Goal: Transaction & Acquisition: Book appointment/travel/reservation

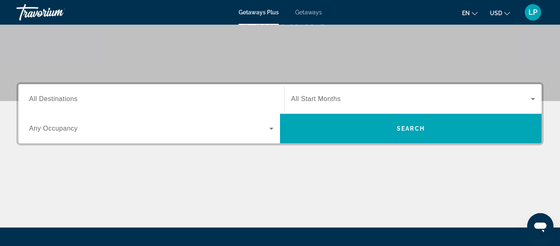
scroll to position [143, 0]
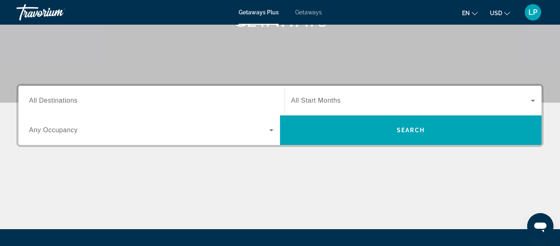
click at [92, 102] on input "Destination All Destinations" at bounding box center [151, 101] width 244 height 10
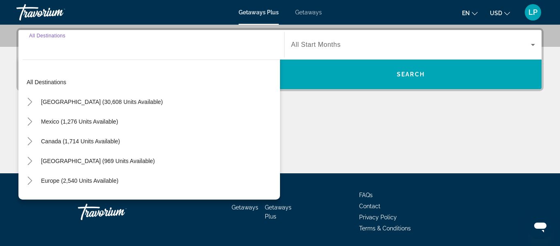
scroll to position [200, 0]
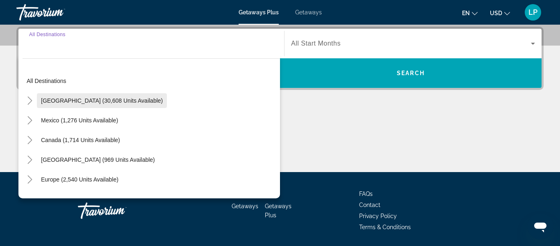
click at [114, 105] on span "Search widget" at bounding box center [102, 101] width 130 height 20
type input "**********"
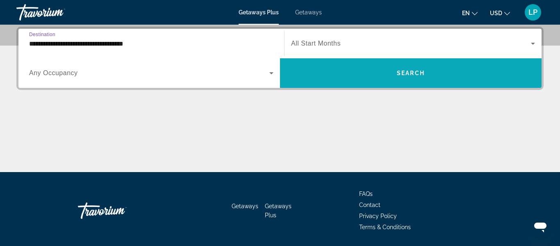
click at [397, 80] on span "Search widget" at bounding box center [411, 73] width 262 height 20
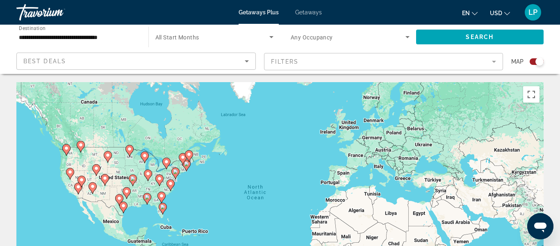
click at [71, 172] on image "Main content" at bounding box center [70, 171] width 5 height 5
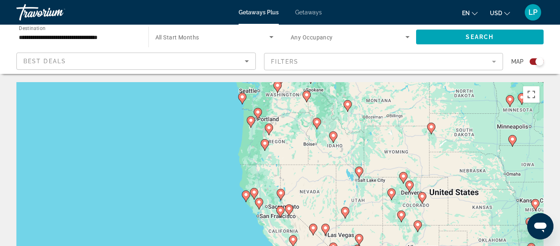
click at [294, 240] on image "Main content" at bounding box center [293, 239] width 5 height 5
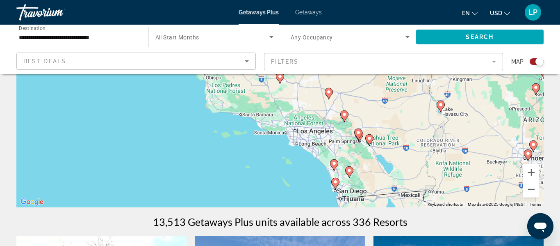
scroll to position [122, 0]
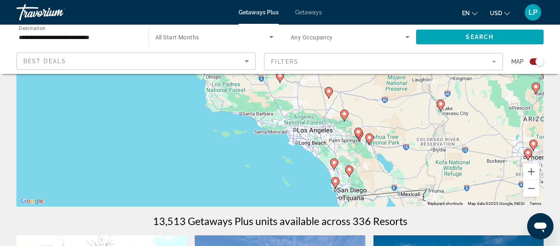
click at [334, 162] on image "Main content" at bounding box center [334, 162] width 5 height 5
type input "**********"
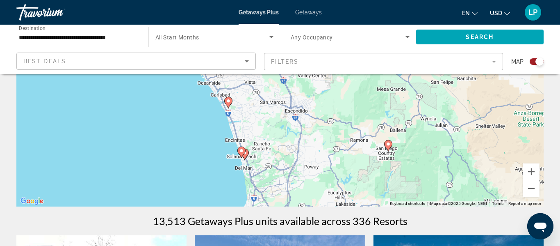
drag, startPoint x: 261, startPoint y: 140, endPoint x: 262, endPoint y: 127, distance: 12.7
click at [262, 127] on div "To activate drag with keyboard, press Alt + Enter. Once in keyboard drag state,…" at bounding box center [279, 83] width 527 height 246
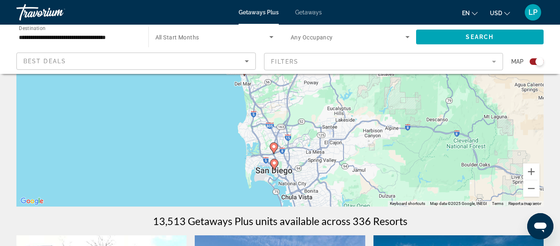
drag, startPoint x: 271, startPoint y: 160, endPoint x: 271, endPoint y: 74, distance: 85.7
click at [271, 74] on div "To activate drag with keyboard, press Alt + Enter. Once in keyboard drag state,…" at bounding box center [279, 83] width 527 height 246
click at [274, 163] on image "Main content" at bounding box center [274, 162] width 5 height 5
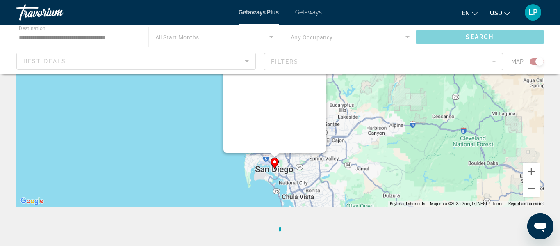
scroll to position [0, 0]
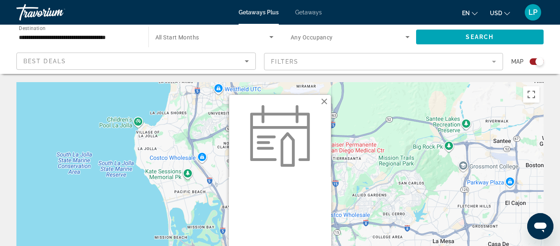
click at [323, 101] on button "Close" at bounding box center [324, 101] width 12 height 12
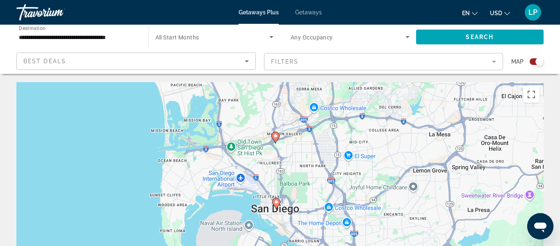
drag, startPoint x: 450, startPoint y: 201, endPoint x: 448, endPoint y: 89, distance: 111.9
click at [448, 89] on div "To activate drag with keyboard, press Alt + Enter. Once in keyboard drag state,…" at bounding box center [279, 205] width 527 height 246
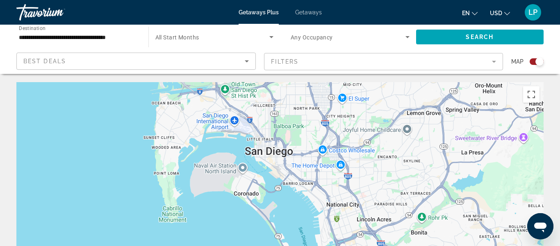
drag, startPoint x: 326, startPoint y: 143, endPoint x: 321, endPoint y: 83, distance: 60.9
click at [321, 83] on div "Main content" at bounding box center [279, 205] width 527 height 246
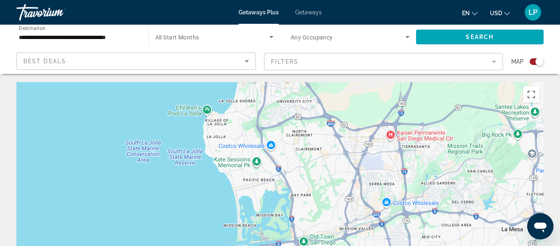
drag, startPoint x: 353, startPoint y: 111, endPoint x: 432, endPoint y: 265, distance: 172.9
click at [432, 245] on html "**********" at bounding box center [280, 123] width 560 height 246
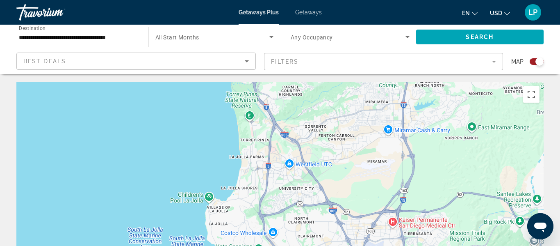
drag, startPoint x: 361, startPoint y: 157, endPoint x: 363, endPoint y: 246, distance: 89.4
click at [363, 245] on html "**********" at bounding box center [280, 123] width 560 height 246
click at [100, 61] on div "Best Deals" at bounding box center [133, 61] width 221 height 10
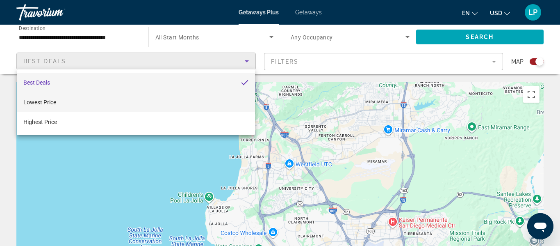
click at [78, 101] on mat-option "Lowest Price" at bounding box center [136, 102] width 238 height 20
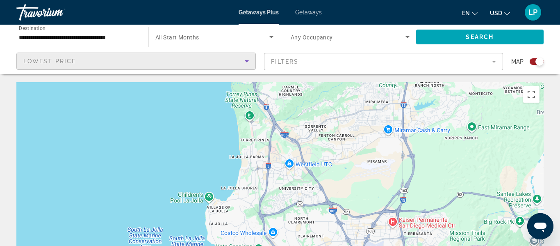
click at [290, 64] on mat-form-field "Filters" at bounding box center [383, 61] width 239 height 17
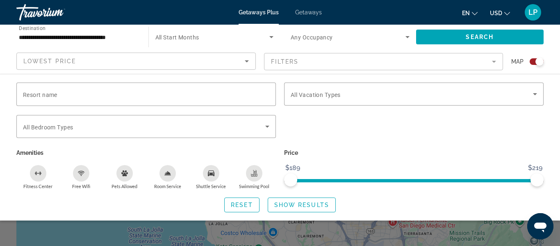
click at [189, 237] on div "Search widget" at bounding box center [280, 184] width 560 height 123
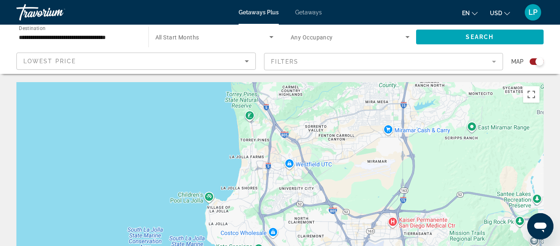
click at [244, 59] on icon "Sort by" at bounding box center [247, 61] width 10 height 10
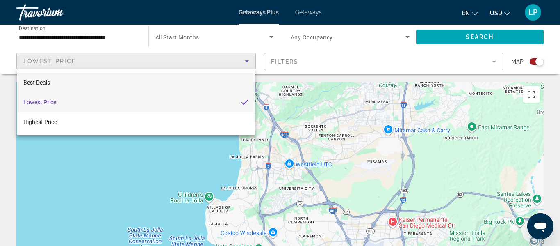
click at [192, 86] on mat-option "Best Deals" at bounding box center [136, 83] width 238 height 20
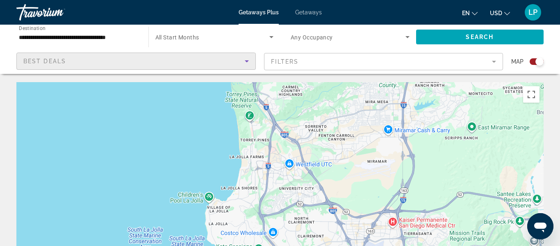
click at [530, 60] on div "Search widget" at bounding box center [537, 61] width 14 height 7
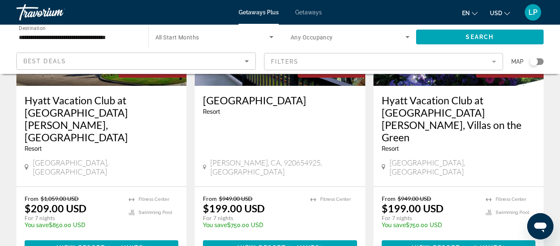
scroll to position [147, 0]
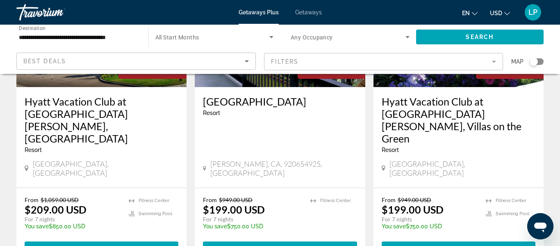
click at [539, 62] on div "Search widget" at bounding box center [537, 61] width 14 height 7
click at [512, 37] on span "Search widget" at bounding box center [480, 37] width 128 height 20
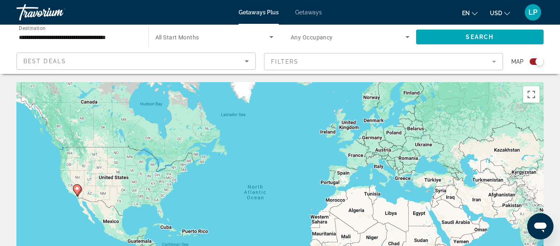
click at [76, 192] on icon "Main content" at bounding box center [76, 189] width 7 height 11
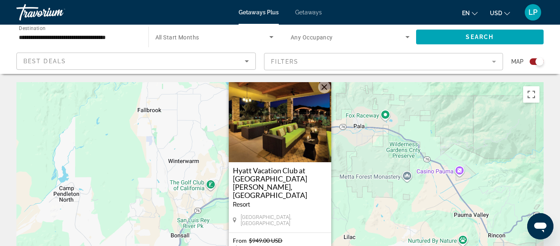
click at [317, 201] on div "Resort - This is an adults only resort" at bounding box center [280, 204] width 94 height 7
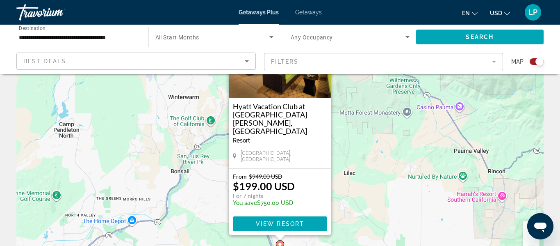
scroll to position [66, 0]
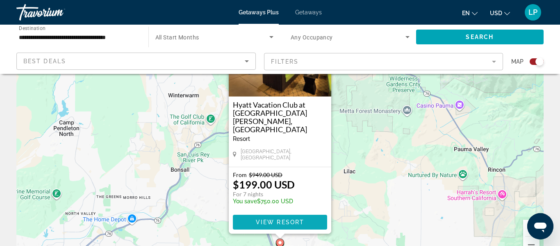
click at [271, 225] on span "View Resort" at bounding box center [280, 221] width 48 height 7
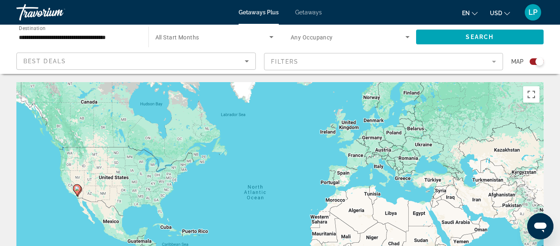
click at [79, 192] on gmp-advanced-marker "Main content" at bounding box center [77, 190] width 8 height 12
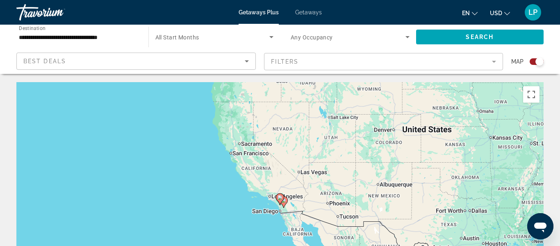
click at [280, 199] on image "Main content" at bounding box center [280, 197] width 5 height 5
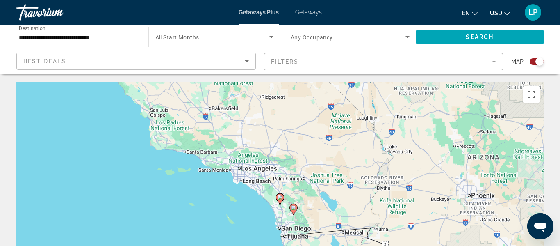
click at [279, 198] on image "Main content" at bounding box center [280, 197] width 5 height 5
type input "**********"
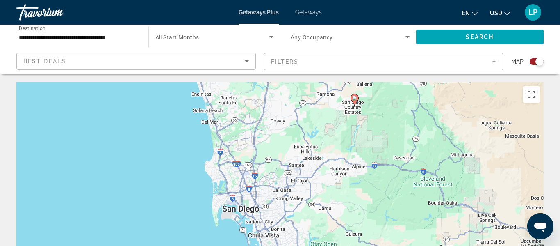
drag, startPoint x: 307, startPoint y: 210, endPoint x: 273, endPoint y: 23, distance: 190.9
click at [273, 23] on div "**********" at bounding box center [280, 123] width 560 height 246
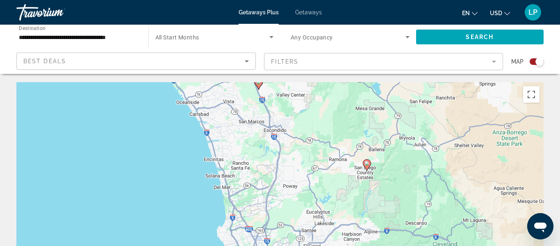
drag, startPoint x: 262, startPoint y: 159, endPoint x: 274, endPoint y: 221, distance: 63.4
click at [274, 221] on div "To activate drag with keyboard, press Alt + Enter. Once in keyboard drag state,…" at bounding box center [279, 205] width 527 height 246
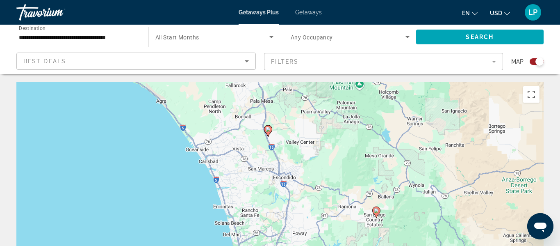
drag, startPoint x: 316, startPoint y: 132, endPoint x: 326, endPoint y: 181, distance: 49.8
click at [326, 181] on div "To activate drag with keyboard, press Alt + Enter. Once in keyboard drag state,…" at bounding box center [279, 205] width 527 height 246
click at [267, 129] on image "Main content" at bounding box center [268, 129] width 5 height 5
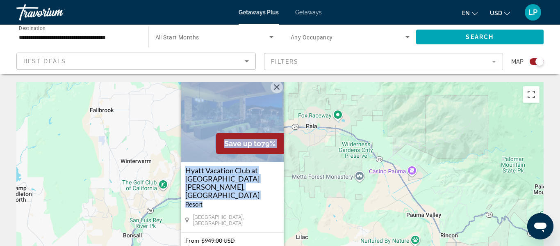
drag, startPoint x: 279, startPoint y: 204, endPoint x: 284, endPoint y: 170, distance: 34.9
click at [284, 170] on div "To activate drag with keyboard, press Alt + Enter. Once in keyboard drag state,…" at bounding box center [279, 205] width 527 height 246
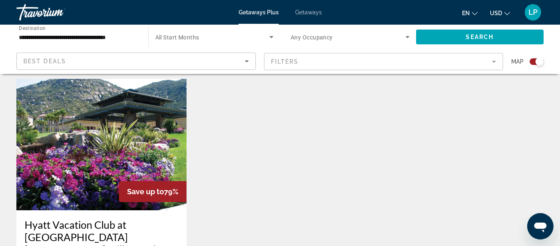
scroll to position [666, 0]
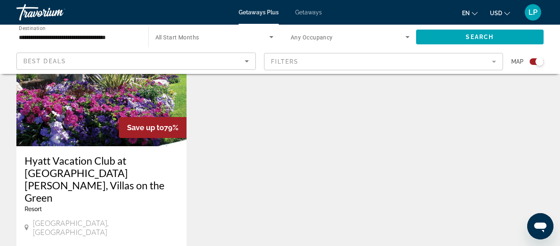
drag, startPoint x: 308, startPoint y: 158, endPoint x: 455, endPoint y: 13, distance: 206.7
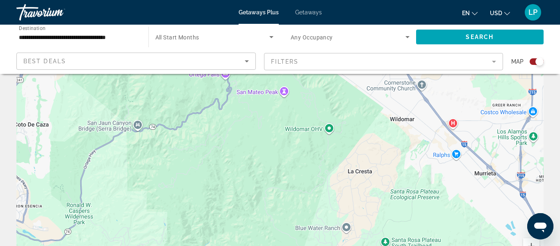
scroll to position [0, 0]
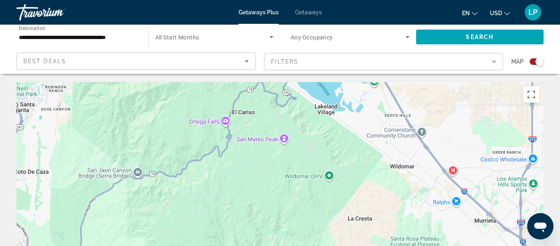
click at [264, 176] on div "Main content" at bounding box center [279, 205] width 527 height 246
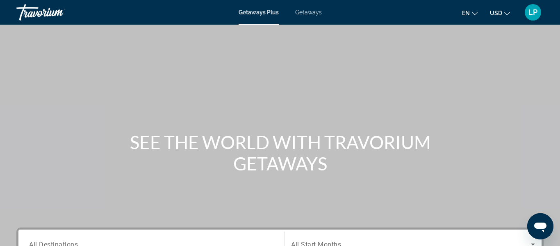
click at [312, 11] on span "Getaways" at bounding box center [308, 12] width 27 height 7
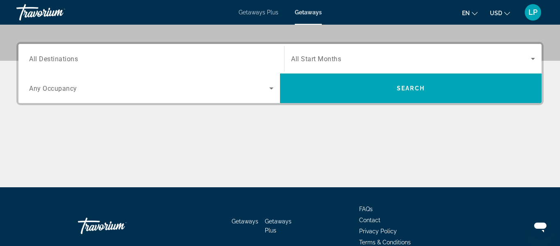
scroll to position [96, 0]
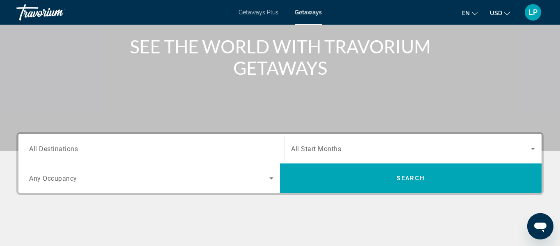
click at [96, 148] on input "Destination All Destinations" at bounding box center [151, 149] width 244 height 10
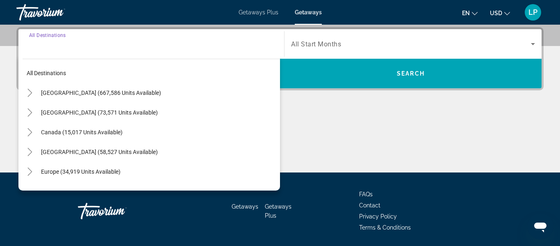
scroll to position [200, 0]
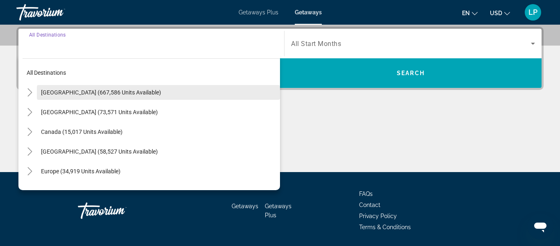
click at [92, 95] on span "[GEOGRAPHIC_DATA] (667,586 units available)" at bounding box center [101, 92] width 120 height 7
type input "**********"
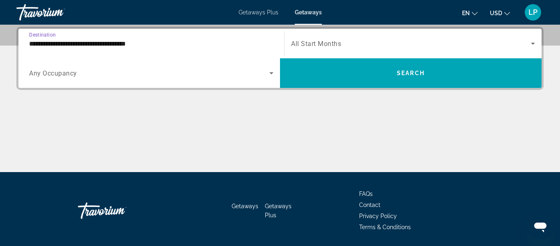
click at [367, 44] on span "Search widget" at bounding box center [411, 44] width 240 height 10
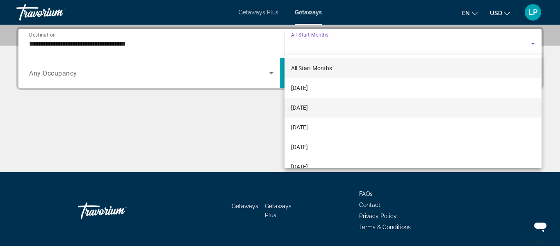
click at [308, 107] on span "[DATE]" at bounding box center [299, 107] width 17 height 10
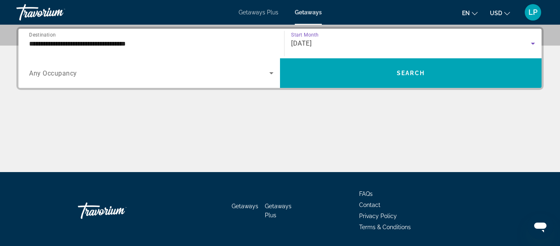
click at [243, 73] on span "Search widget" at bounding box center [149, 73] width 240 height 10
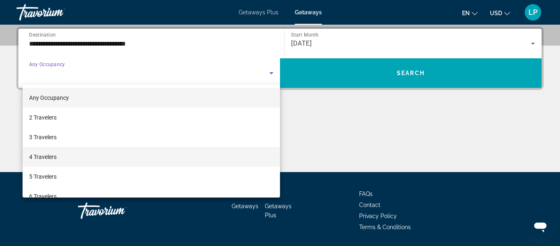
click at [191, 153] on mat-option "4 Travelers" at bounding box center [151, 157] width 257 height 20
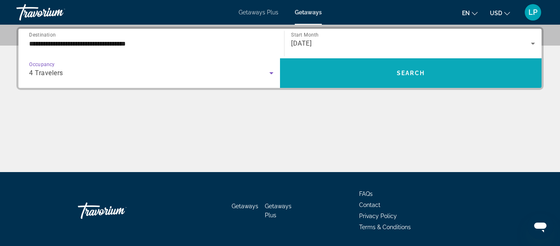
click at [403, 75] on span "Search" at bounding box center [411, 73] width 28 height 7
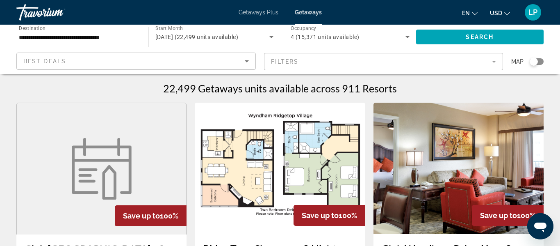
click at [539, 61] on div "Search widget" at bounding box center [537, 61] width 14 height 7
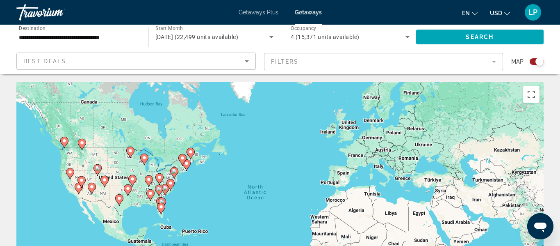
click at [71, 173] on image "Main content" at bounding box center [70, 171] width 5 height 5
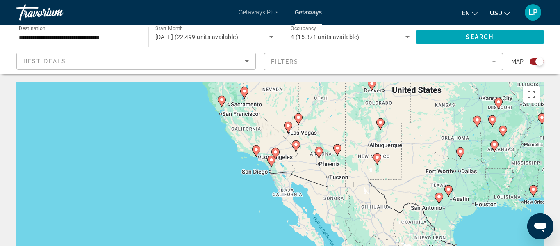
drag, startPoint x: 302, startPoint y: 221, endPoint x: 264, endPoint y: 118, distance: 110.0
click at [264, 118] on div "To activate drag with keyboard, press Alt + Enter. Once in keyboard drag state,…" at bounding box center [279, 205] width 527 height 246
click at [257, 151] on icon "Main content" at bounding box center [255, 150] width 7 height 11
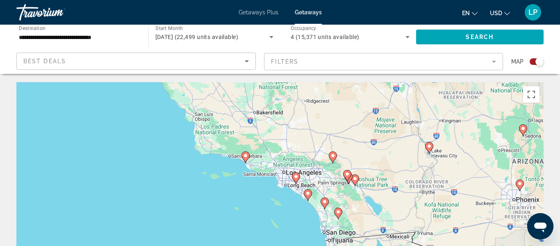
drag, startPoint x: 307, startPoint y: 213, endPoint x: 271, endPoint y: 168, distance: 56.8
click at [271, 168] on div "To navigate, press the arrow keys. To activate drag with keyboard, press Alt + …" at bounding box center [279, 205] width 527 height 246
click at [295, 177] on image "Main content" at bounding box center [295, 176] width 5 height 5
type input "**********"
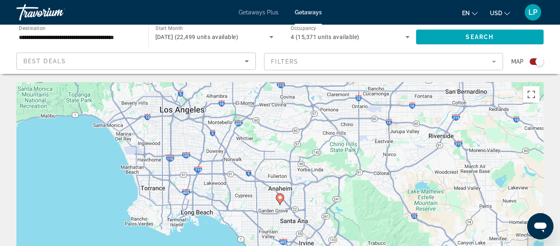
click at [280, 198] on image "Main content" at bounding box center [280, 197] width 5 height 5
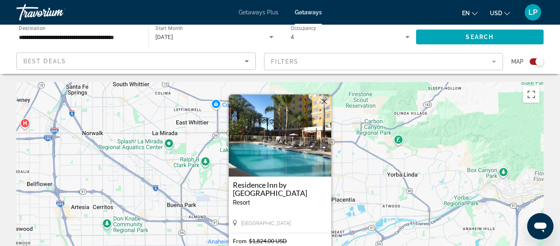
drag, startPoint x: 285, startPoint y: 202, endPoint x: 313, endPoint y: 202, distance: 27.5
click at [313, 202] on div "Resort - This is an adults only resort" at bounding box center [280, 202] width 94 height 7
click at [321, 144] on img "Main content" at bounding box center [280, 135] width 102 height 82
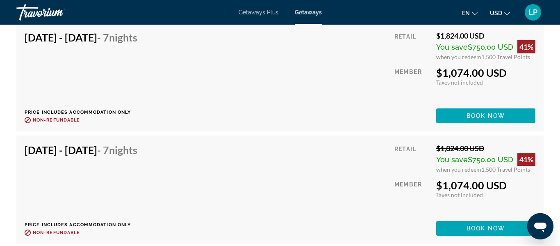
scroll to position [1486, 0]
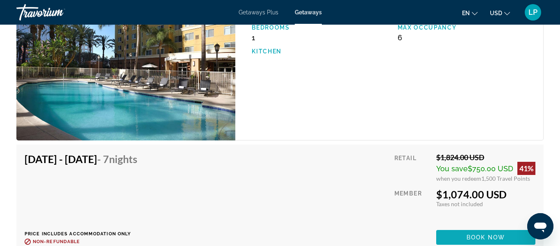
click at [487, 234] on span "Book now" at bounding box center [485, 237] width 39 height 7
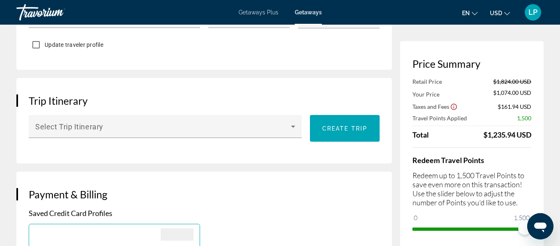
scroll to position [407, 0]
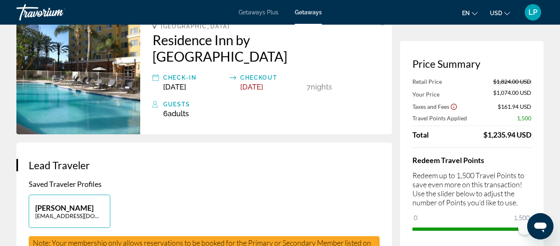
scroll to position [0, 0]
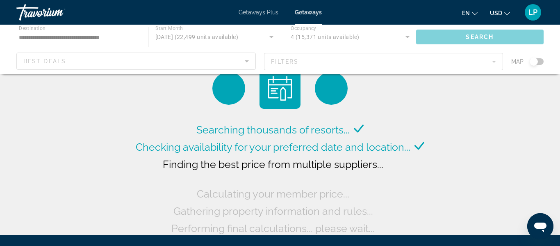
click at [238, 58] on div "Main content" at bounding box center [280, 49] width 560 height 49
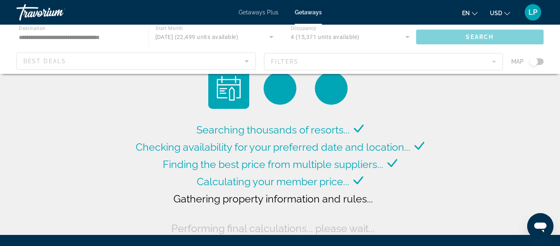
click at [245, 62] on div "Main content" at bounding box center [280, 49] width 560 height 49
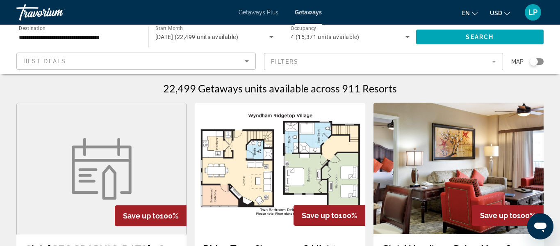
click at [225, 67] on div "Best Deals" at bounding box center [135, 64] width 225 height 23
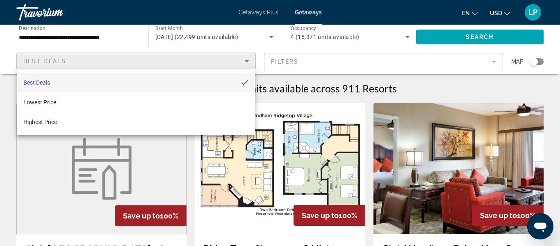
click at [189, 82] on mat-option "Best Deals" at bounding box center [136, 83] width 238 height 20
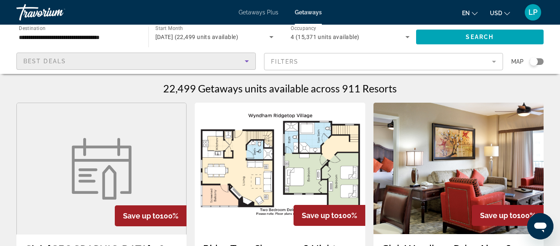
click at [538, 61] on div "Search widget" at bounding box center [537, 61] width 14 height 7
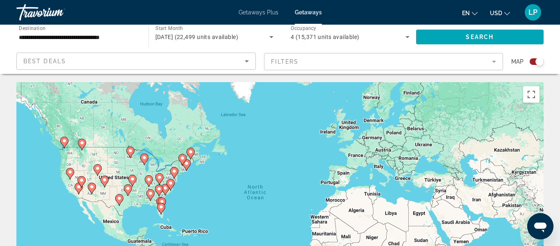
click at [80, 188] on image "Main content" at bounding box center [78, 186] width 5 height 5
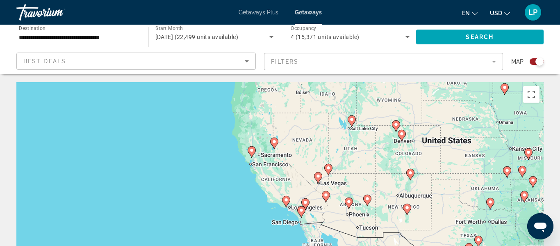
click at [285, 203] on icon "Main content" at bounding box center [285, 201] width 7 height 11
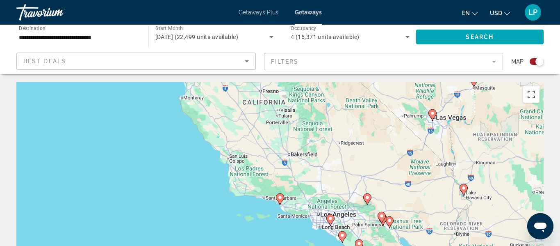
click at [330, 220] on image "Main content" at bounding box center [330, 218] width 5 height 5
type input "**********"
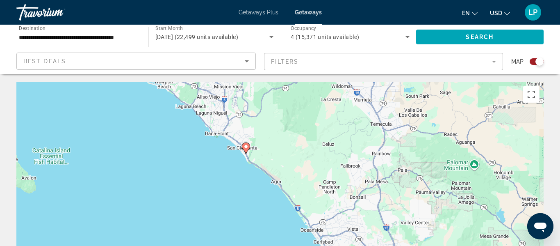
drag, startPoint x: 382, startPoint y: 241, endPoint x: 253, endPoint y: 52, distance: 229.0
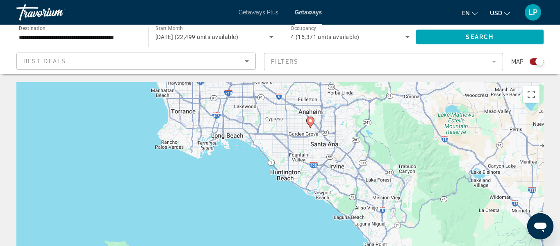
drag, startPoint x: 245, startPoint y: 149, endPoint x: 404, endPoint y: 262, distance: 194.7
click at [404, 245] on html "**********" at bounding box center [280, 123] width 560 height 246
click at [309, 123] on image "Main content" at bounding box center [309, 121] width 5 height 5
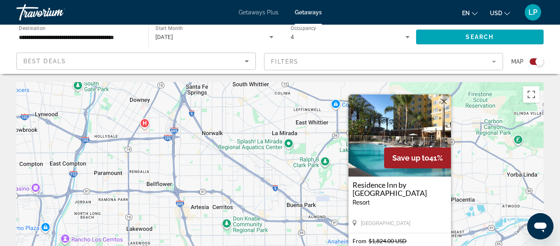
click at [424, 201] on div "Resort - This is an adults only resort" at bounding box center [400, 202] width 94 height 7
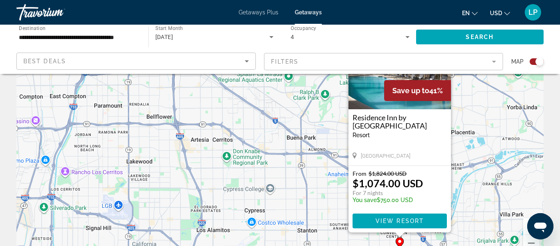
scroll to position [82, 0]
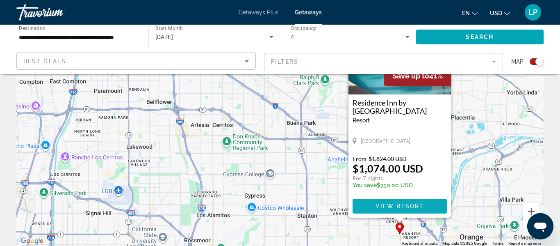
click at [396, 202] on span "Main content" at bounding box center [400, 206] width 94 height 20
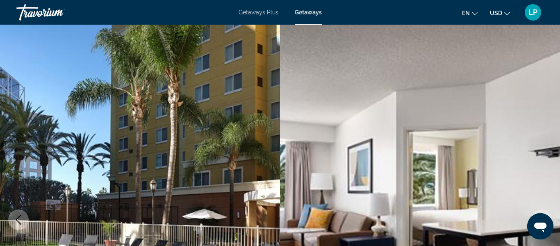
click at [344, 154] on img "Main content" at bounding box center [420, 219] width 280 height 389
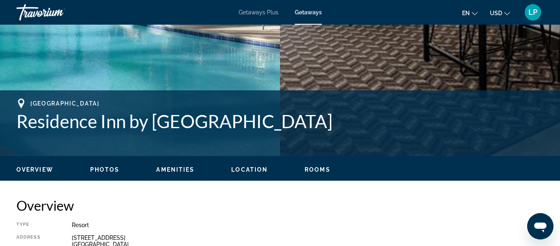
scroll to position [246, 0]
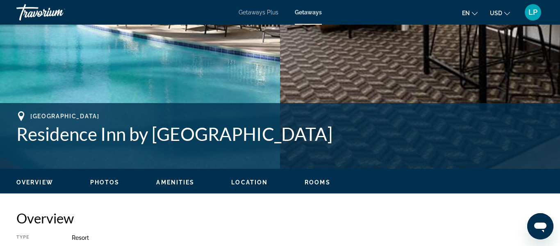
click at [266, 16] on div "Getaways Plus Getaways en English Español Français Italiano Português русский U…" at bounding box center [280, 12] width 560 height 21
click at [266, 14] on span "Getaways Plus" at bounding box center [259, 12] width 40 height 7
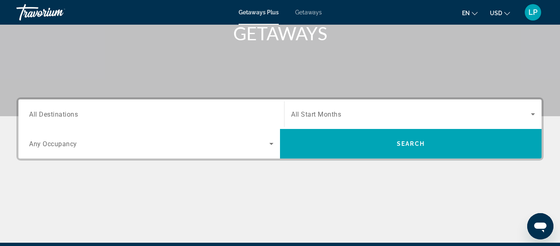
scroll to position [129, 0]
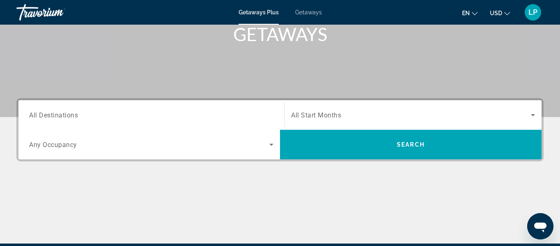
click at [210, 107] on div "Search widget" at bounding box center [151, 114] width 244 height 23
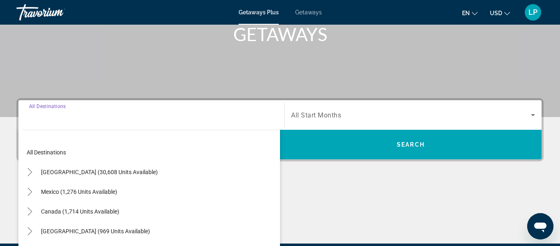
scroll to position [200, 0]
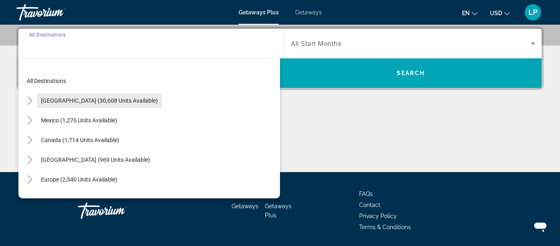
click at [115, 106] on span "Search widget" at bounding box center [99, 101] width 125 height 20
type input "**********"
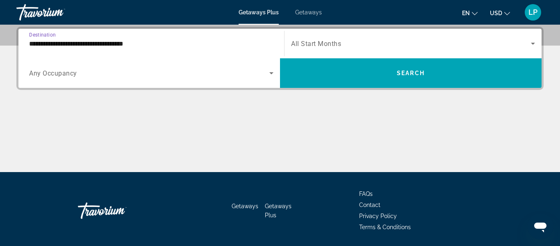
click at [170, 75] on span "Search widget" at bounding box center [149, 73] width 240 height 10
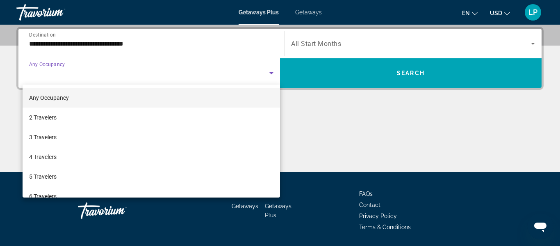
click at [170, 75] on div at bounding box center [280, 123] width 560 height 246
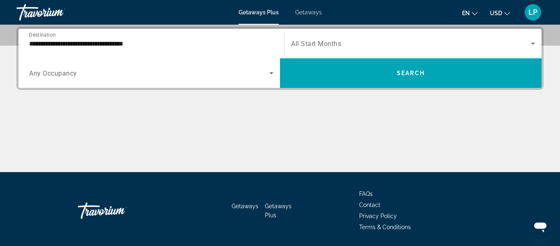
click at [170, 75] on span "Search widget" at bounding box center [149, 73] width 240 height 10
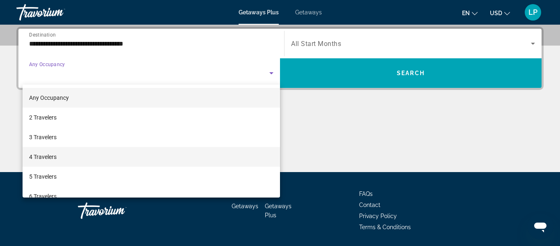
click at [127, 157] on mat-option "4 Travelers" at bounding box center [151, 157] width 257 height 20
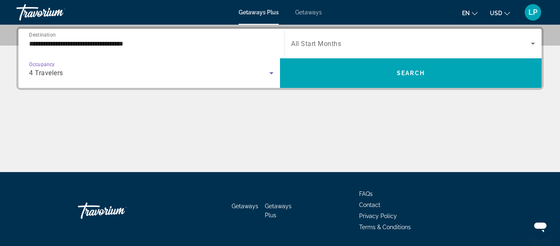
click at [421, 46] on span "Search widget" at bounding box center [411, 44] width 240 height 10
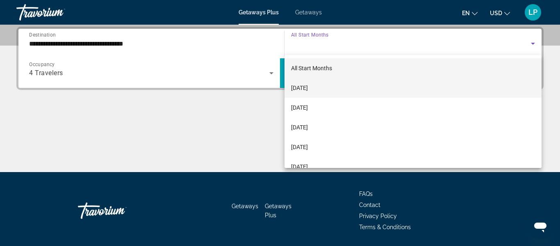
click at [345, 86] on mat-option "[DATE]" at bounding box center [412, 88] width 257 height 20
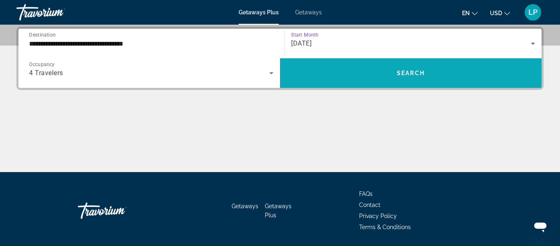
click at [374, 75] on span "Search widget" at bounding box center [411, 73] width 262 height 20
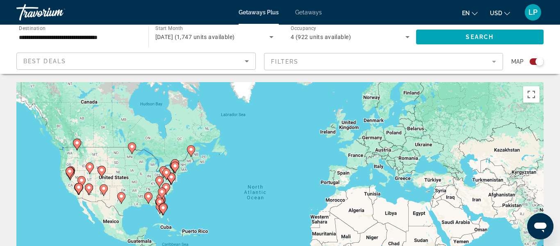
click at [70, 173] on image "Main content" at bounding box center [69, 170] width 5 height 5
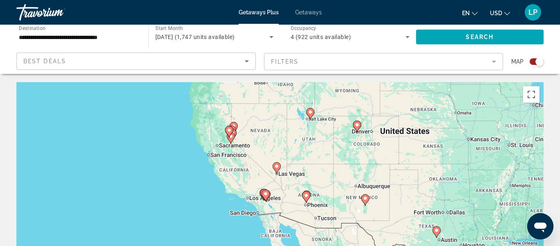
drag, startPoint x: 296, startPoint y: 215, endPoint x: 246, endPoint y: 147, distance: 84.7
click at [246, 147] on div "To activate drag with keyboard, press Alt + Enter. Once in keyboard drag state,…" at bounding box center [279, 205] width 527 height 246
click at [265, 196] on image "Main content" at bounding box center [265, 193] width 5 height 5
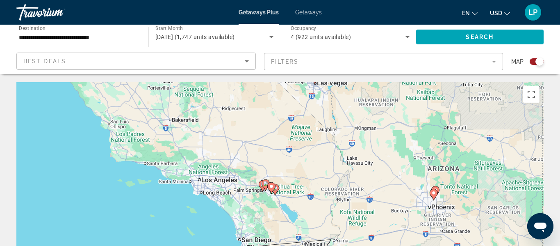
drag, startPoint x: 266, startPoint y: 215, endPoint x: 256, endPoint y: 201, distance: 17.0
click at [256, 201] on div "To activate drag with keyboard, press Alt + Enter. Once in keyboard drag state,…" at bounding box center [279, 205] width 527 height 246
click at [280, 209] on div "To activate drag with keyboard, press Alt + Enter. Once in keyboard drag state,…" at bounding box center [279, 205] width 527 height 246
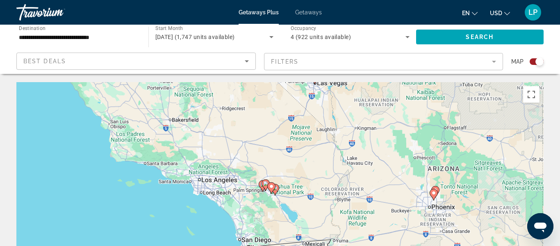
click at [280, 209] on div "To activate drag with keyboard, press Alt + Enter. Once in keyboard drag state,…" at bounding box center [279, 205] width 527 height 246
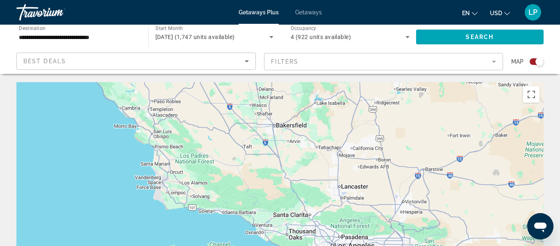
drag, startPoint x: 186, startPoint y: 168, endPoint x: 404, endPoint y: 265, distance: 238.6
click at [404, 245] on html "**********" at bounding box center [280, 123] width 560 height 246
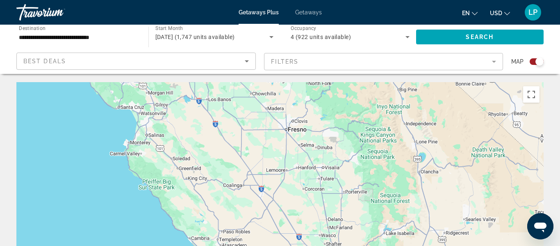
drag, startPoint x: 192, startPoint y: 129, endPoint x: 268, endPoint y: 265, distance: 155.6
click at [268, 245] on html "**********" at bounding box center [280, 123] width 560 height 246
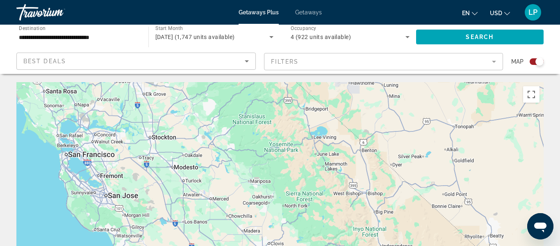
drag, startPoint x: 216, startPoint y: 139, endPoint x: 197, endPoint y: 265, distance: 127.6
click at [197, 245] on html "**********" at bounding box center [280, 123] width 560 height 246
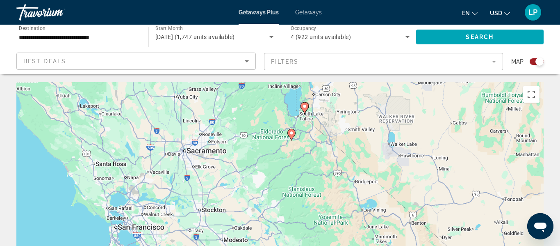
drag, startPoint x: 151, startPoint y: 160, endPoint x: 203, endPoint y: 236, distance: 92.0
click at [203, 236] on div "To activate drag with keyboard, press Alt + Enter. Once in keyboard drag state,…" at bounding box center [279, 205] width 527 height 246
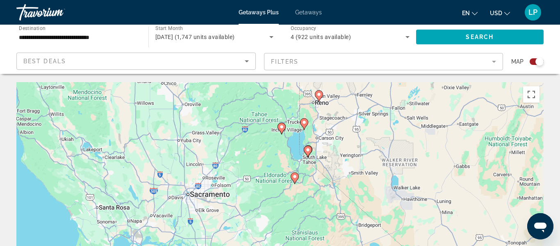
drag, startPoint x: 328, startPoint y: 129, endPoint x: 331, endPoint y: 174, distance: 45.6
click at [331, 174] on div "To activate drag with keyboard, press Alt + Enter. Once in keyboard drag state,…" at bounding box center [279, 205] width 527 height 246
click at [309, 151] on image "Main content" at bounding box center [307, 149] width 5 height 5
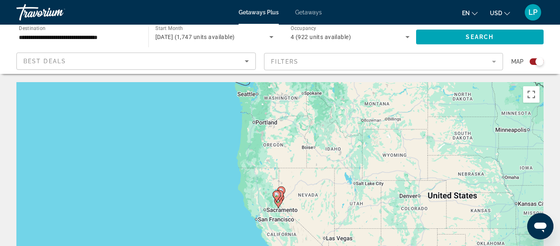
click at [339, 188] on div "To navigate, press the arrow keys. To activate drag with keyboard, press Alt + …" at bounding box center [279, 205] width 527 height 246
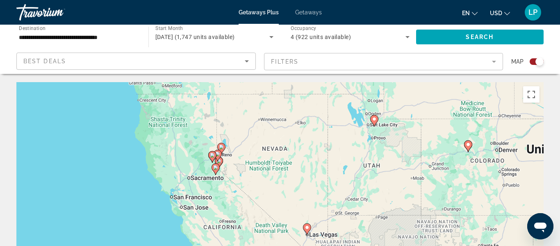
drag, startPoint x: 253, startPoint y: 174, endPoint x: 252, endPoint y: 116, distance: 57.8
click at [252, 116] on div "To activate drag with keyboard, press Alt + Enter. Once in keyboard drag state,…" at bounding box center [279, 205] width 527 height 246
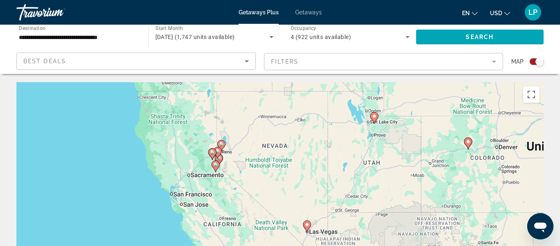
click at [233, 187] on div "To activate drag with keyboard, press Alt + Enter. Once in keyboard drag state,…" at bounding box center [279, 205] width 527 height 246
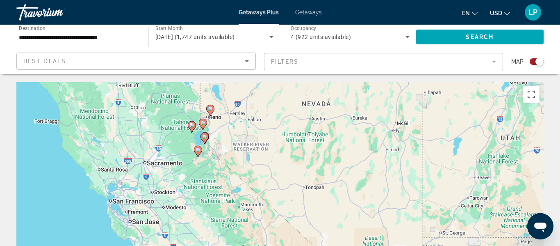
click at [204, 136] on image "Main content" at bounding box center [204, 136] width 5 height 5
type input "**********"
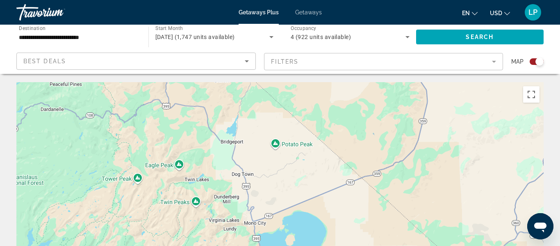
drag, startPoint x: 129, startPoint y: 106, endPoint x: 496, endPoint y: 264, distance: 399.3
click at [496, 245] on html "**********" at bounding box center [280, 123] width 560 height 246
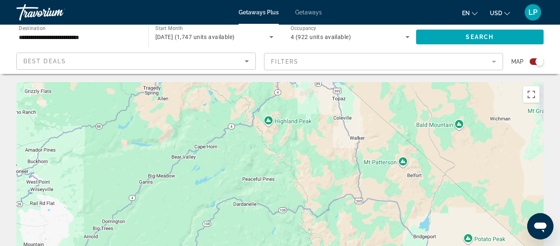
drag, startPoint x: 265, startPoint y: 163, endPoint x: 460, endPoint y: 265, distance: 220.6
click at [460, 245] on html "**********" at bounding box center [280, 123] width 560 height 246
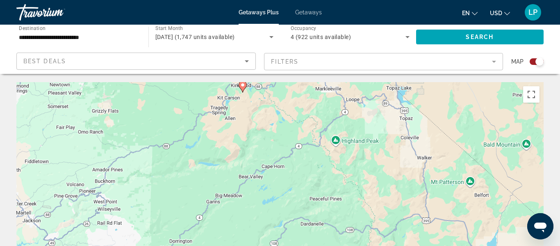
drag, startPoint x: 268, startPoint y: 153, endPoint x: 337, endPoint y: 177, distance: 72.3
click at [337, 177] on div "To navigate, press the arrow keys. To activate drag with keyboard, press Alt + …" at bounding box center [279, 205] width 527 height 246
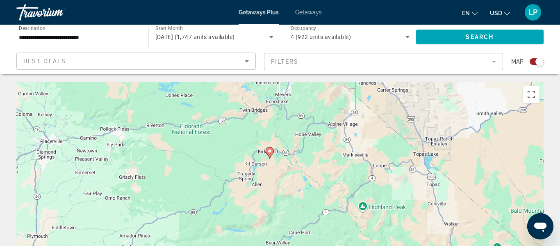
drag, startPoint x: 243, startPoint y: 113, endPoint x: 280, endPoint y: 199, distance: 93.9
click at [280, 199] on div "To navigate, press the arrow keys. To activate drag with keyboard, press Alt + …" at bounding box center [279, 205] width 527 height 246
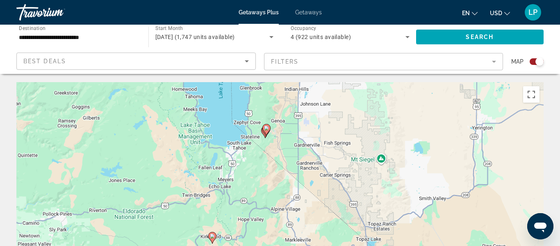
drag, startPoint x: 353, startPoint y: 173, endPoint x: 291, endPoint y: 265, distance: 110.4
click at [291, 245] on html "**********" at bounding box center [280, 123] width 560 height 246
click at [270, 138] on div "To navigate, press the arrow keys. To activate drag with keyboard, press Alt + …" at bounding box center [279, 205] width 527 height 246
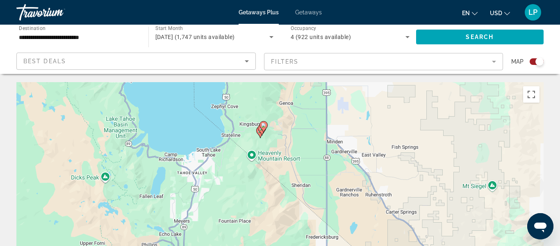
click at [270, 138] on div "To navigate, press the arrow keys. To activate drag with keyboard, press Alt + …" at bounding box center [279, 205] width 527 height 246
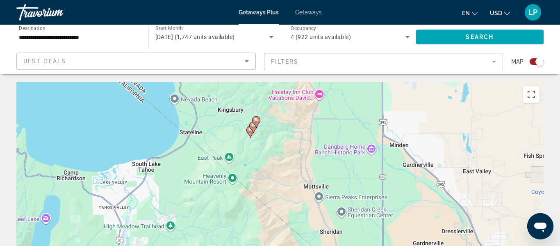
click at [270, 138] on div "To navigate, press the arrow keys. To activate drag with keyboard, press Alt + …" at bounding box center [279, 205] width 527 height 246
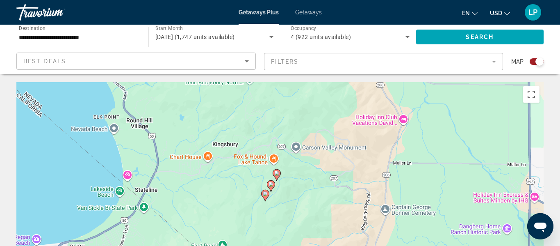
drag, startPoint x: 251, startPoint y: 137, endPoint x: 286, endPoint y: 202, distance: 74.3
click at [286, 202] on div "To navigate, press the arrow keys. To activate drag with keyboard, press Alt + …" at bounding box center [279, 205] width 527 height 246
click at [266, 195] on image "Main content" at bounding box center [265, 193] width 5 height 5
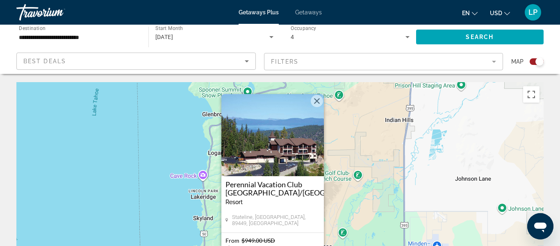
click at [318, 100] on button "Close" at bounding box center [317, 101] width 12 height 12
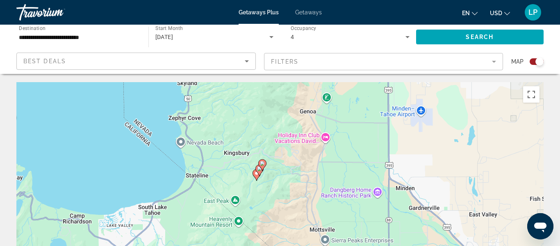
drag, startPoint x: 347, startPoint y: 201, endPoint x: 331, endPoint y: 61, distance: 141.0
click at [260, 169] on gmp-advanced-marker "Main content" at bounding box center [256, 174] width 8 height 12
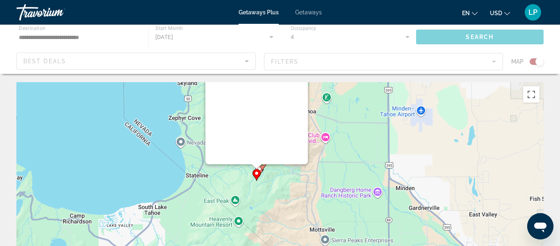
click at [260, 169] on gmp-advanced-marker "Main content" at bounding box center [256, 174] width 8 height 12
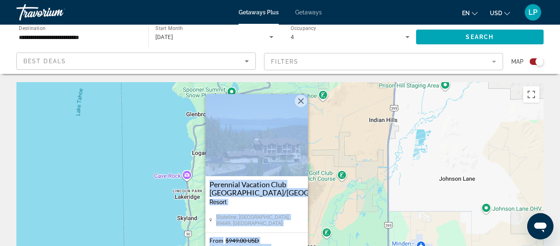
click at [300, 102] on button "Close" at bounding box center [301, 101] width 12 height 12
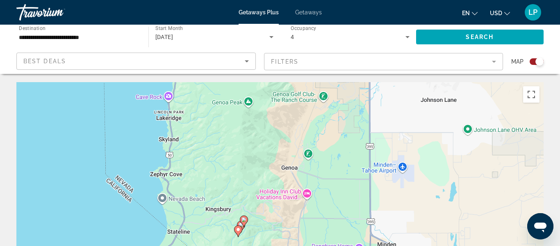
drag, startPoint x: 294, startPoint y: 226, endPoint x: 275, endPoint y: 134, distance: 93.7
click at [275, 134] on div "To activate drag with keyboard, press Alt + Enter. Once in keyboard drag state,…" at bounding box center [279, 205] width 527 height 246
click at [244, 220] on image "Main content" at bounding box center [243, 219] width 5 height 5
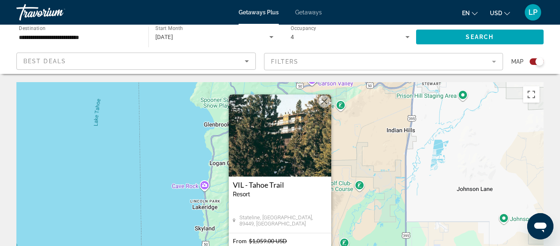
click at [312, 158] on img "Main content" at bounding box center [280, 135] width 102 height 82
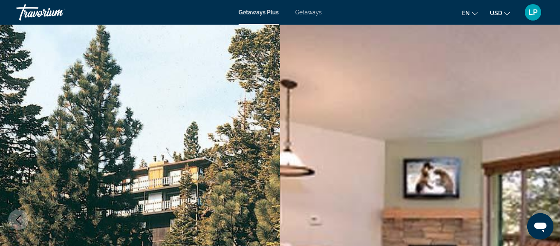
click at [310, 215] on img "Main content" at bounding box center [420, 219] width 280 height 389
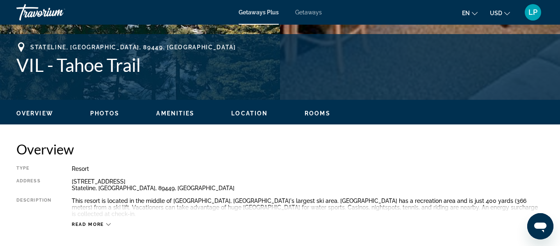
scroll to position [377, 0]
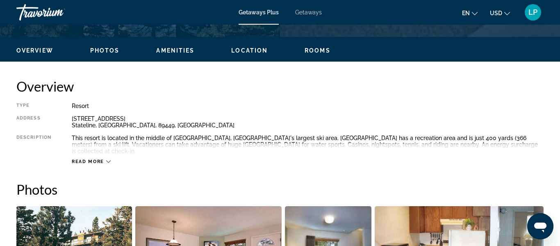
click at [541, 123] on div "[STREET_ADDRESS]" at bounding box center [308, 121] width 472 height 13
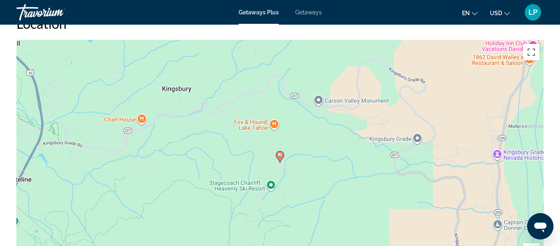
scroll to position [1131, 0]
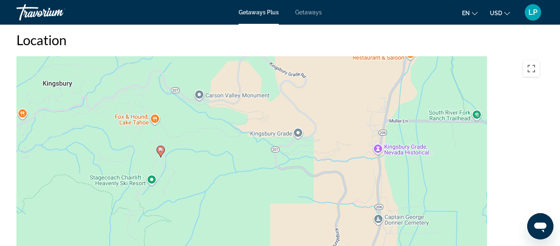
drag, startPoint x: 130, startPoint y: 194, endPoint x: 15, endPoint y: 169, distance: 117.5
click at [15, 169] on div "Overview Type Resort All-Inclusive No All-Inclusive Address [STREET_ADDRESS] De…" at bounding box center [279, 115] width 535 height 1582
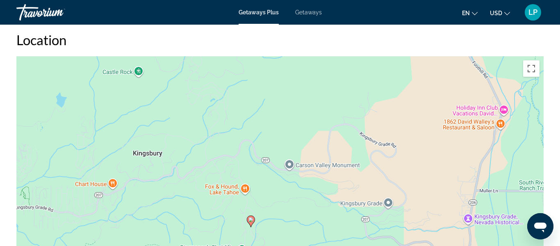
drag, startPoint x: 148, startPoint y: 196, endPoint x: 239, endPoint y: 265, distance: 114.4
click at [534, 60] on button "Toggle fullscreen view" at bounding box center [531, 68] width 16 height 16
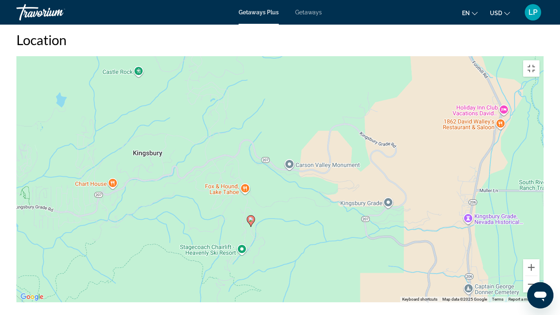
click at [534, 110] on div "To activate drag with keyboard, press Alt + Enter. Once in keyboard drag state,…" at bounding box center [279, 179] width 527 height 246
click at [327, 103] on div "To activate drag with keyboard, press Alt + Enter. Once in keyboard drag state,…" at bounding box center [279, 179] width 527 height 246
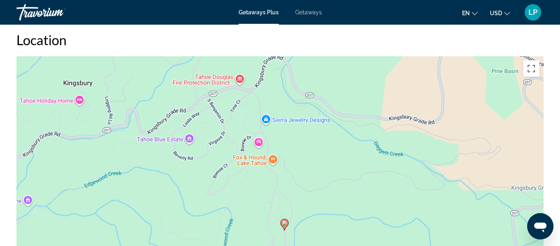
drag, startPoint x: 221, startPoint y: 206, endPoint x: 329, endPoint y: 107, distance: 146.2
click at [329, 107] on div "To activate drag with keyboard, press Alt + Enter. Once in keyboard drag state,…" at bounding box center [279, 179] width 527 height 246
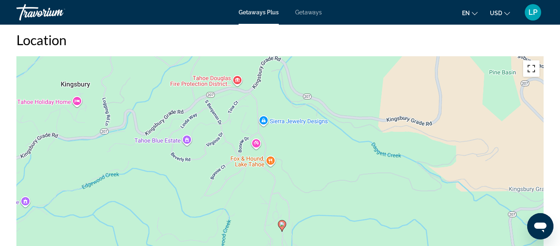
click at [531, 67] on button "Toggle fullscreen view" at bounding box center [531, 68] width 16 height 16
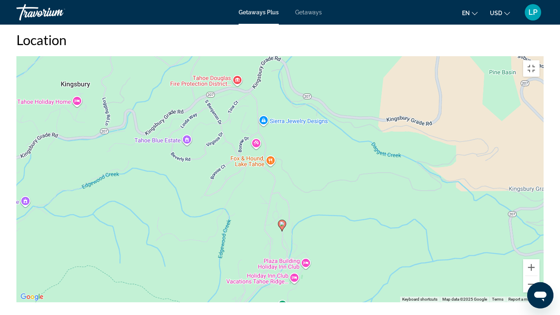
click at [531, 117] on div "To activate drag with keyboard, press Alt + Enter. Once in keyboard drag state,…" at bounding box center [279, 179] width 527 height 246
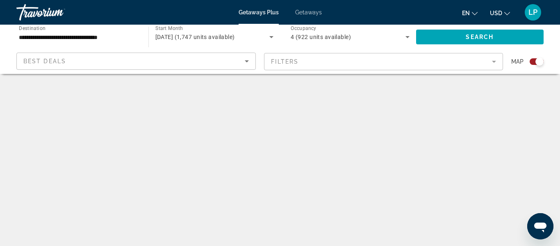
click at [228, 35] on span "[DATE] (1,747 units available)" at bounding box center [195, 37] width 80 height 7
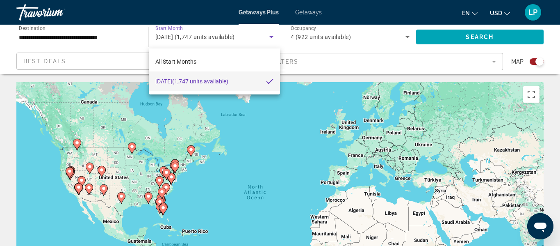
click at [228, 35] on div at bounding box center [280, 123] width 560 height 246
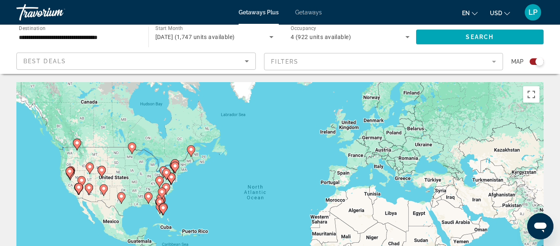
click at [70, 168] on image "Main content" at bounding box center [69, 170] width 5 height 5
click at [70, 168] on div "To activate drag with keyboard, press Alt + Enter. Once in keyboard drag state,…" at bounding box center [279, 205] width 527 height 246
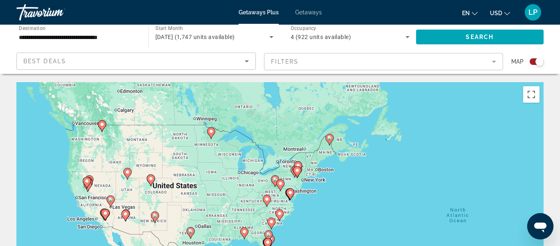
click at [87, 184] on icon "Main content" at bounding box center [86, 182] width 7 height 11
click at [87, 184] on div "To activate drag with keyboard, press Alt + Enter. Once in keyboard drag state,…" at bounding box center [279, 205] width 527 height 246
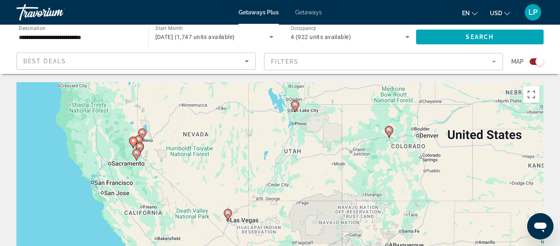
drag, startPoint x: 92, startPoint y: 192, endPoint x: 440, endPoint y: 168, distance: 348.8
click at [440, 168] on div "To activate drag with keyboard, press Alt + Enter. Once in keyboard drag state,…" at bounding box center [279, 205] width 527 height 246
click at [134, 139] on image "Main content" at bounding box center [133, 140] width 5 height 5
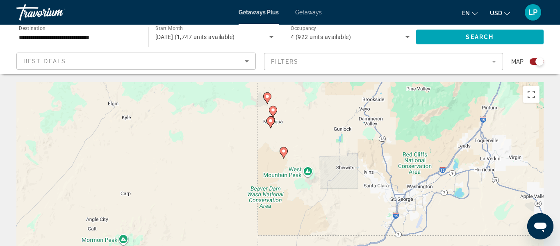
drag, startPoint x: 72, startPoint y: 140, endPoint x: 560, endPoint y: 242, distance: 498.3
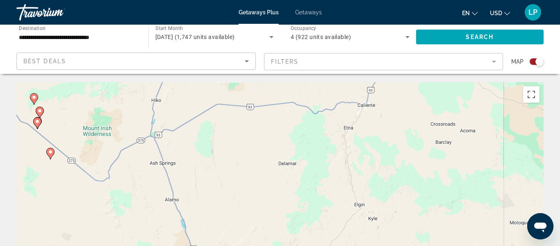
drag, startPoint x: 205, startPoint y: 163, endPoint x: 453, endPoint y: 265, distance: 268.0
click at [453, 245] on html "**********" at bounding box center [280, 123] width 560 height 246
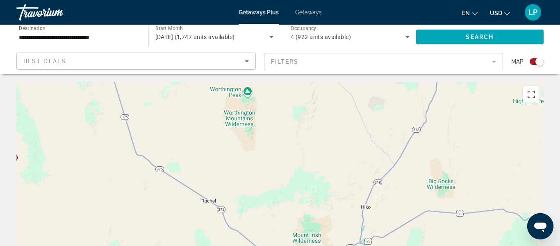
drag, startPoint x: 91, startPoint y: 103, endPoint x: 305, endPoint y: 212, distance: 239.6
click at [305, 212] on div "To navigate, press the arrow keys. To activate drag with keyboard, press Alt + …" at bounding box center [279, 205] width 527 height 246
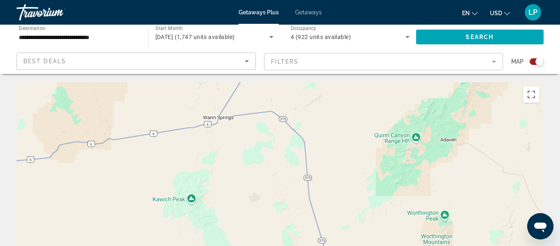
drag, startPoint x: 258, startPoint y: 108, endPoint x: 460, endPoint y: 241, distance: 241.8
click at [460, 241] on div "To navigate, press the arrow keys. To activate drag with keyboard, press Alt + …" at bounding box center [279, 205] width 527 height 246
click at [533, 98] on button "Toggle fullscreen view" at bounding box center [531, 94] width 16 height 16
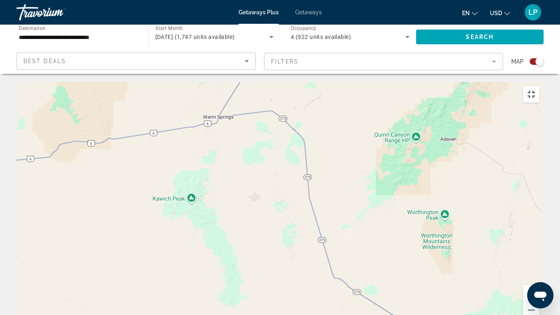
click at [539, 86] on button "Toggle fullscreen view" at bounding box center [531, 94] width 16 height 16
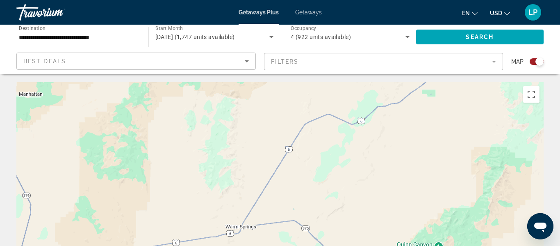
drag, startPoint x: 241, startPoint y: 136, endPoint x: 283, endPoint y: 243, distance: 115.4
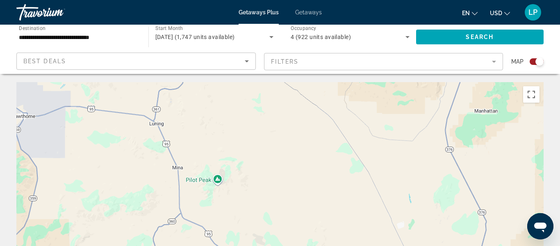
drag, startPoint x: 93, startPoint y: 165, endPoint x: 559, endPoint y: 187, distance: 467.0
click at [559, 187] on html "**********" at bounding box center [280, 123] width 560 height 246
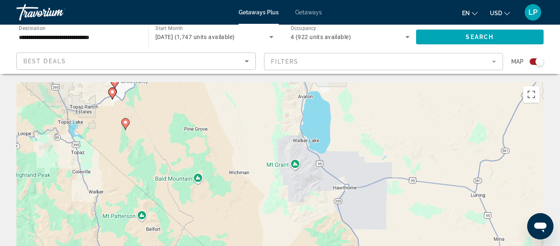
drag, startPoint x: 159, startPoint y: 137, endPoint x: 482, endPoint y: 209, distance: 331.0
click at [482, 209] on div "To navigate, press the arrow keys. To activate drag with keyboard, press Alt + …" at bounding box center [279, 205] width 527 height 246
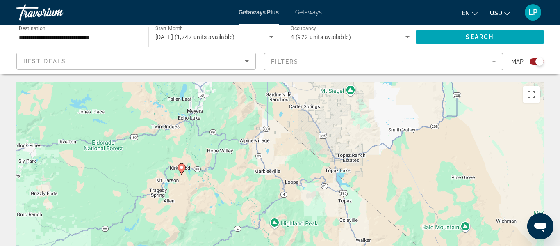
drag, startPoint x: 165, startPoint y: 137, endPoint x: 438, endPoint y: 187, distance: 277.1
click at [438, 187] on div "To navigate, press the arrow keys. To activate drag with keyboard, press Alt + …" at bounding box center [279, 205] width 527 height 246
click at [182, 168] on image "Main content" at bounding box center [181, 167] width 5 height 5
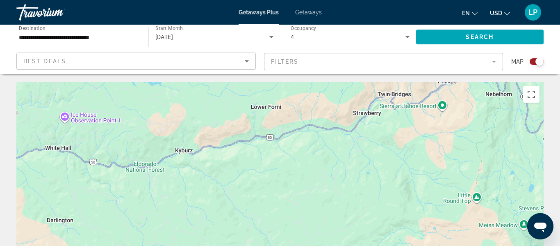
drag, startPoint x: 306, startPoint y: 186, endPoint x: 485, endPoint y: 158, distance: 180.9
click at [485, 158] on div "To activate drag with keyboard, press Alt + Enter. Once in keyboard drag state,…" at bounding box center [279, 205] width 527 height 246
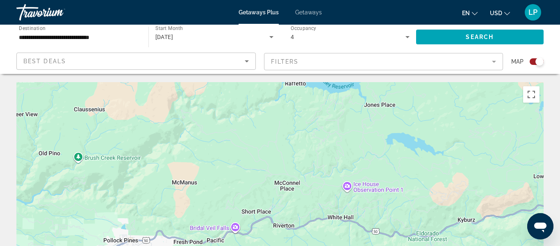
drag, startPoint x: 39, startPoint y: 166, endPoint x: 256, endPoint y: 223, distance: 224.0
click at [256, 223] on div "To activate drag with keyboard, press Alt + Enter. Once in keyboard drag state,…" at bounding box center [279, 205] width 527 height 246
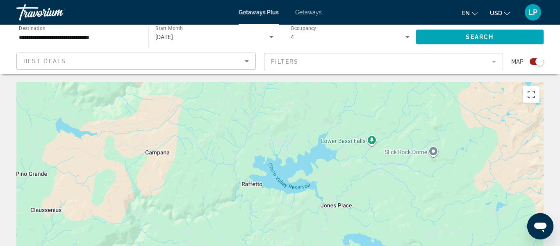
drag, startPoint x: 349, startPoint y: 136, endPoint x: 385, endPoint y: 265, distance: 134.1
click at [385, 245] on html "**********" at bounding box center [280, 123] width 560 height 246
click at [533, 60] on div "Search widget" at bounding box center [537, 61] width 14 height 7
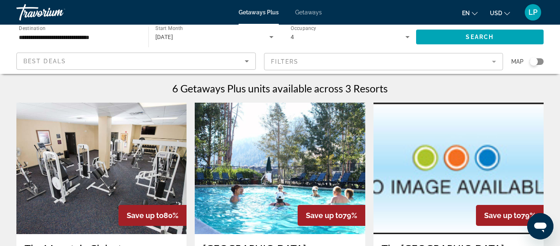
click at [102, 39] on input "**********" at bounding box center [78, 37] width 119 height 10
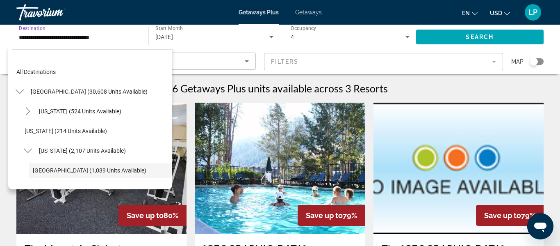
scroll to position [49, 0]
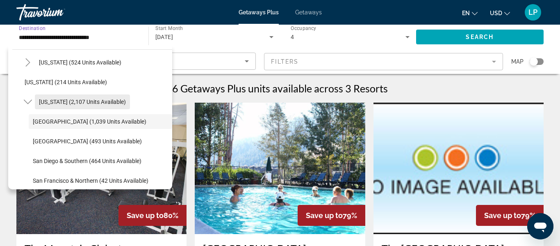
click at [82, 97] on span "Search widget" at bounding box center [82, 102] width 95 height 20
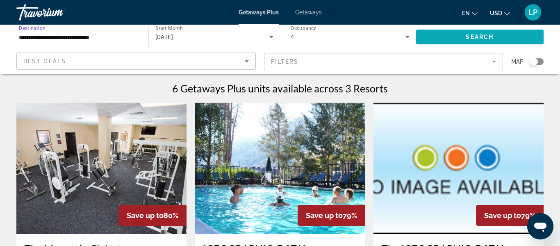
click at [459, 41] on span "Search widget" at bounding box center [480, 37] width 128 height 20
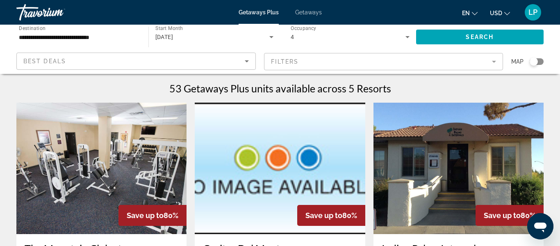
click at [131, 37] on input "**********" at bounding box center [78, 37] width 119 height 10
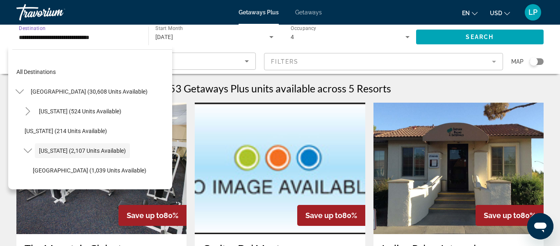
scroll to position [29, 0]
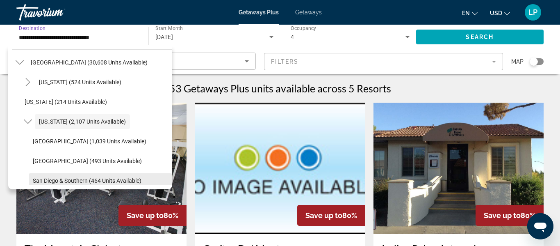
click at [130, 177] on span "San Diego & Southern (464 units available)" at bounding box center [87, 180] width 109 height 7
type input "**********"
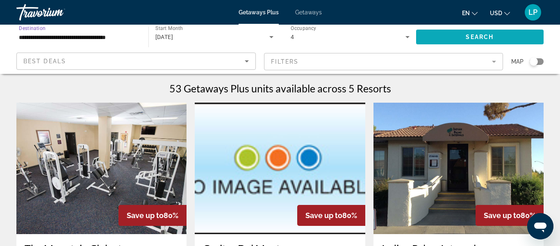
click at [513, 36] on span "Search widget" at bounding box center [480, 37] width 128 height 20
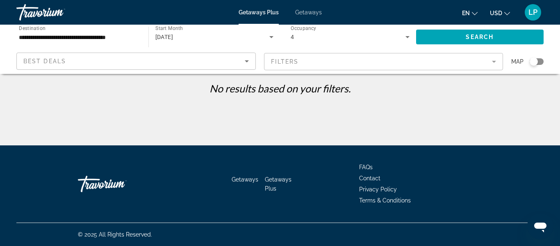
click at [527, 120] on div "**********" at bounding box center [280, 154] width 560 height 145
click at [316, 11] on span "Getaways" at bounding box center [308, 12] width 27 height 7
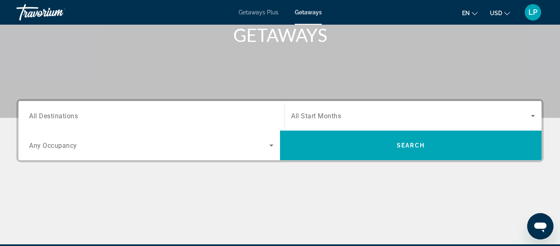
scroll to position [127, 0]
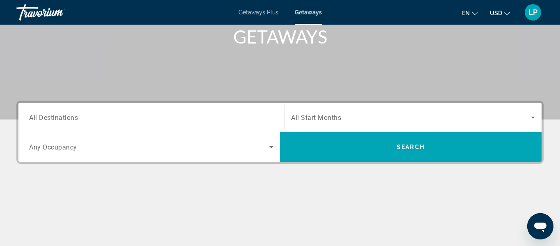
click at [266, 123] on div "Search widget" at bounding box center [151, 117] width 244 height 23
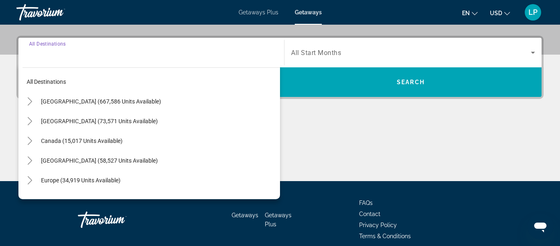
scroll to position [200, 0]
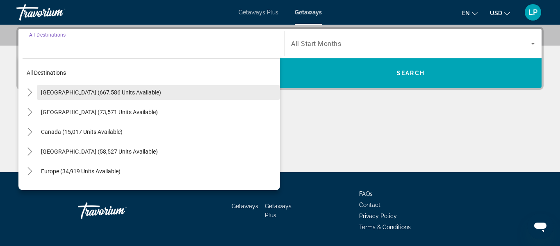
click at [171, 90] on span "Search widget" at bounding box center [158, 92] width 243 height 20
type input "**********"
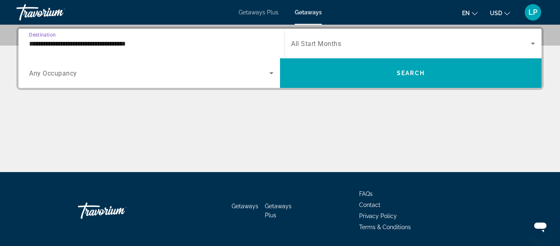
click at [321, 47] on span "Search widget" at bounding box center [411, 44] width 240 height 10
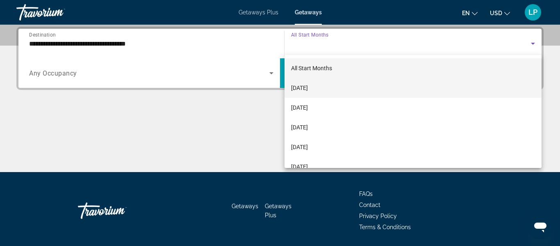
click at [308, 88] on span "[DATE]" at bounding box center [299, 88] width 17 height 10
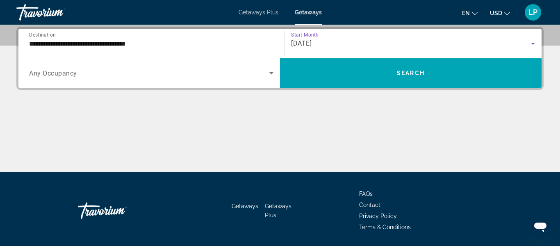
click at [256, 80] on div "Search widget" at bounding box center [151, 72] width 244 height 23
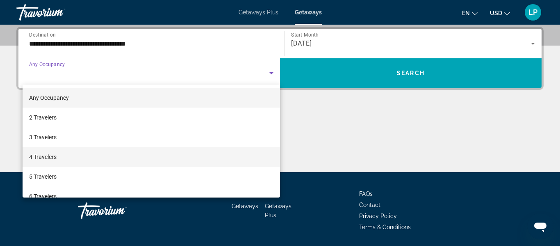
click at [201, 154] on mat-option "4 Travelers" at bounding box center [151, 157] width 257 height 20
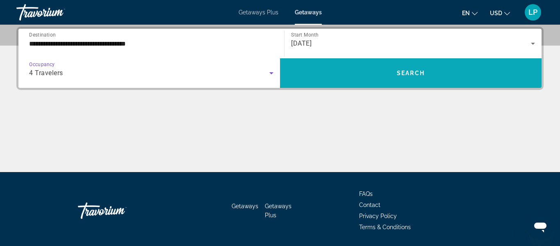
click at [374, 83] on span "Search widget" at bounding box center [411, 73] width 262 height 30
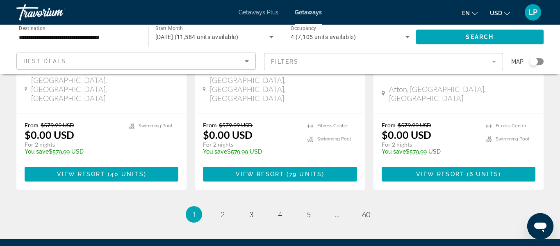
scroll to position [1148, 0]
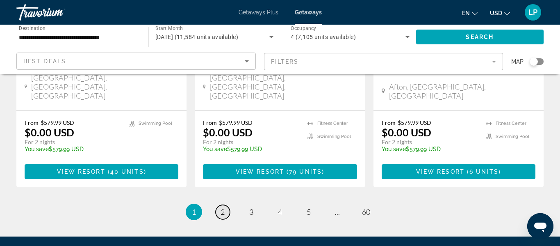
click at [222, 207] on span "2" at bounding box center [223, 211] width 4 height 9
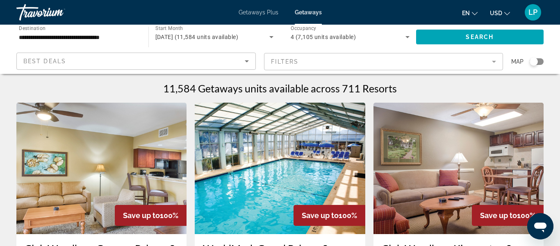
click at [539, 60] on div "Search widget" at bounding box center [537, 61] width 14 height 7
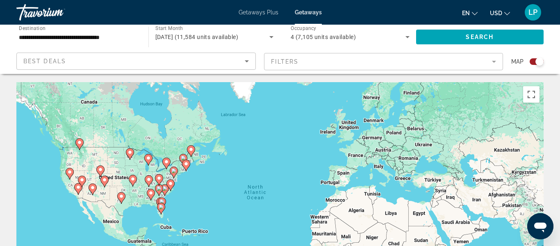
click at [68, 171] on image "Main content" at bounding box center [69, 171] width 5 height 5
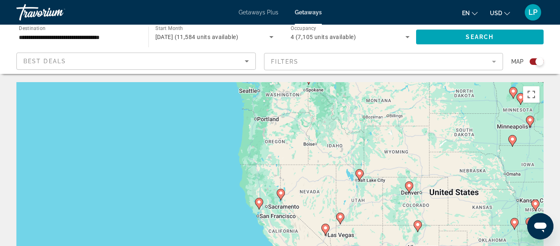
click at [260, 204] on image "Main content" at bounding box center [259, 201] width 5 height 5
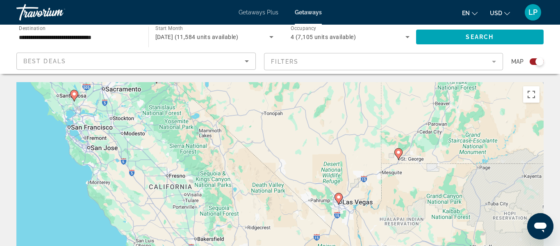
drag, startPoint x: 287, startPoint y: 210, endPoint x: 81, endPoint y: 105, distance: 231.0
click at [81, 105] on div "To navigate, press the arrow keys. To activate drag with keyboard, press Alt + …" at bounding box center [279, 205] width 527 height 246
click at [338, 198] on image "Main content" at bounding box center [338, 196] width 5 height 5
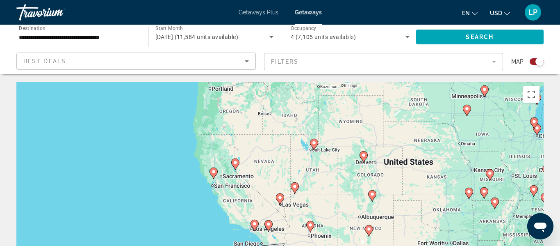
click at [255, 226] on icon "Main content" at bounding box center [254, 225] width 7 height 11
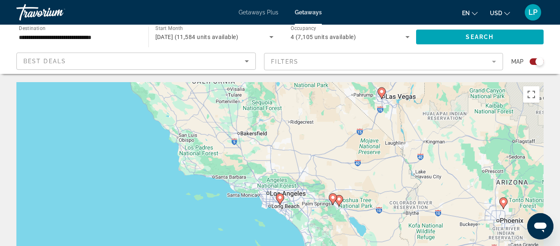
click at [282, 200] on icon "Main content" at bounding box center [279, 198] width 7 height 11
type input "**********"
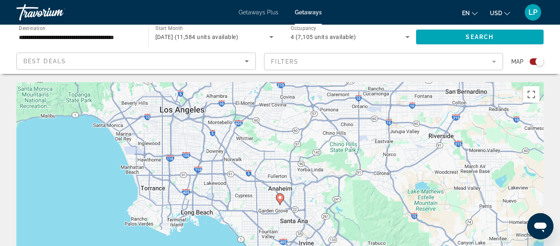
click at [282, 200] on icon "Main content" at bounding box center [279, 198] width 7 height 11
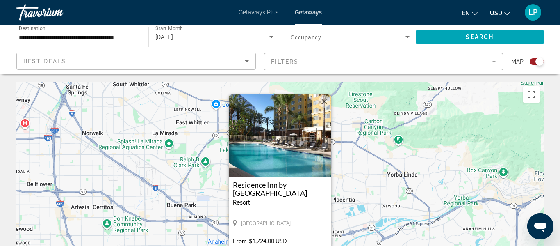
click at [299, 194] on h3 "Residence Inn by [GEOGRAPHIC_DATA]" at bounding box center [280, 188] width 94 height 16
